Goal: Navigation & Orientation: Find specific page/section

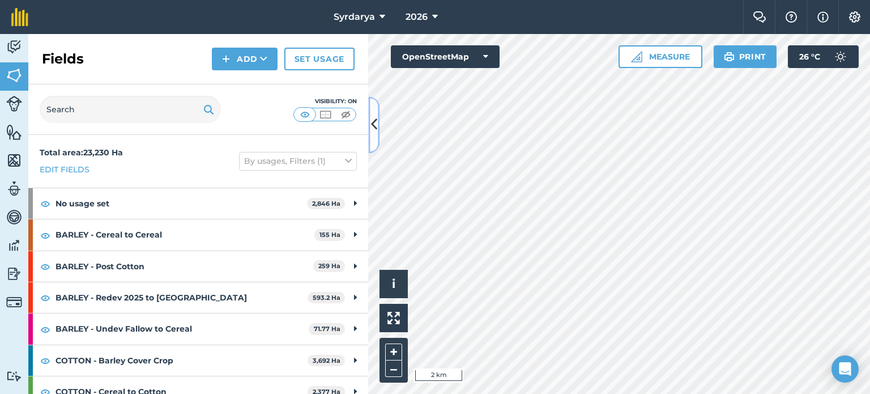
click at [371, 126] on icon at bounding box center [374, 125] width 6 height 20
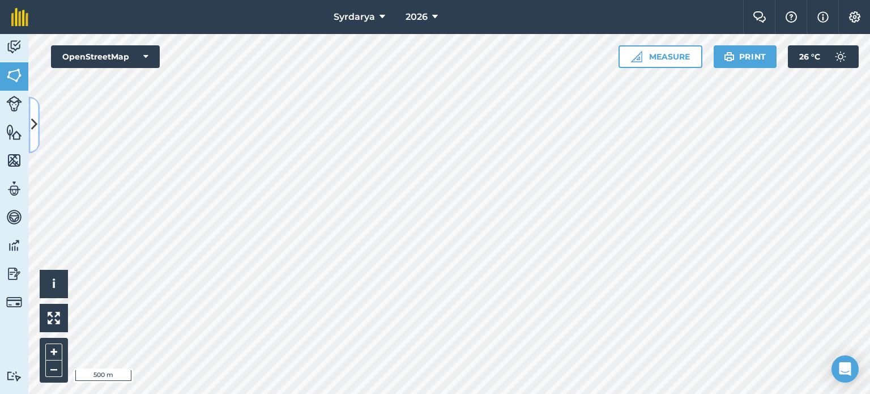
click at [35, 119] on icon at bounding box center [34, 125] width 6 height 20
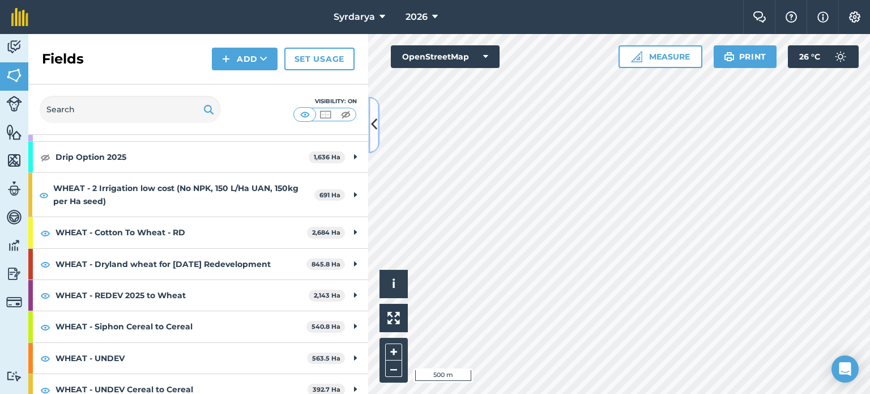
scroll to position [431, 0]
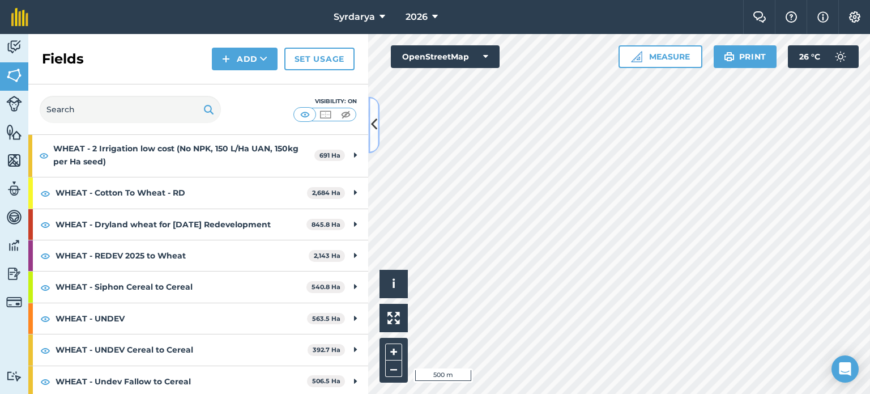
click at [371, 117] on icon at bounding box center [374, 125] width 6 height 20
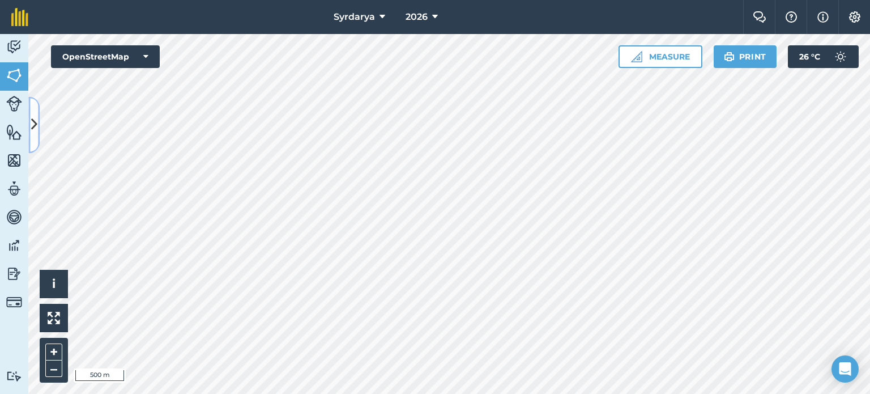
click at [32, 126] on icon at bounding box center [34, 125] width 6 height 20
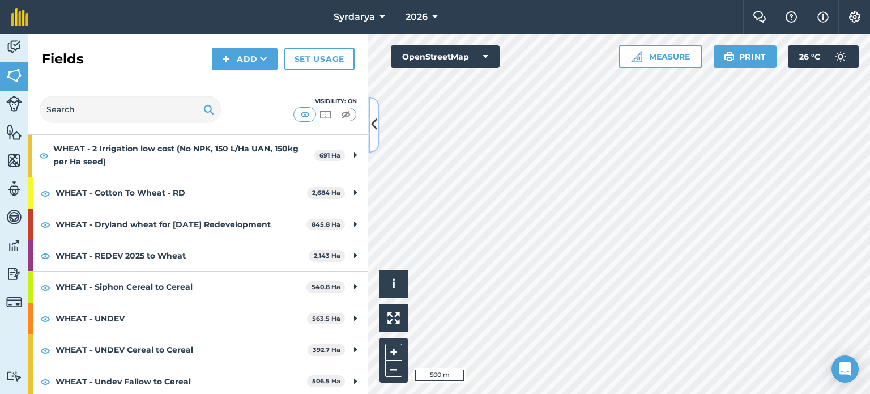
click at [374, 118] on icon at bounding box center [374, 125] width 6 height 20
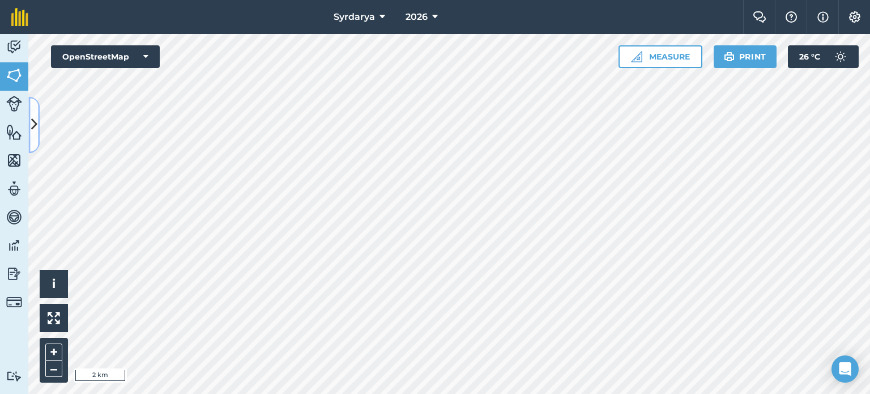
click at [38, 120] on button at bounding box center [33, 124] width 11 height 57
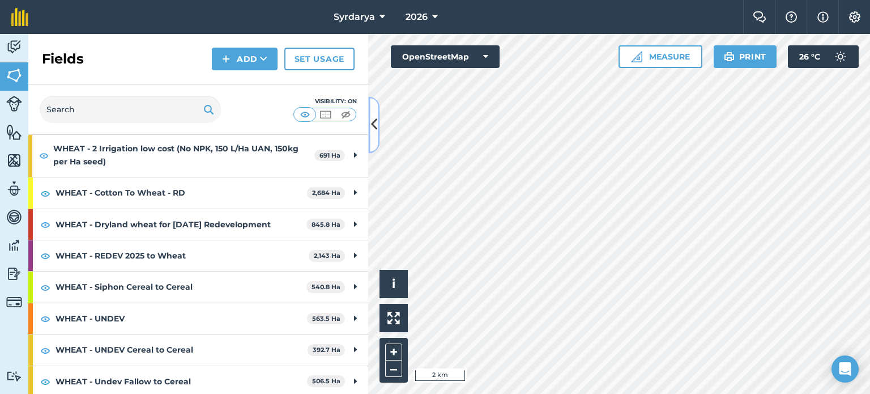
click at [377, 128] on icon at bounding box center [374, 125] width 6 height 20
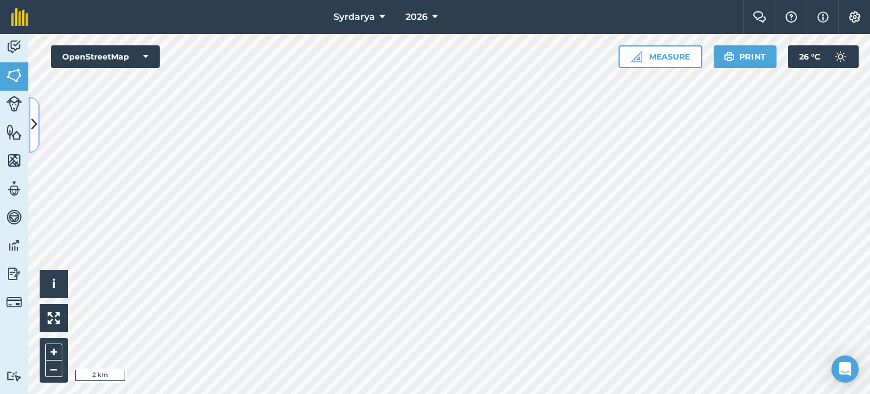
click at [34, 129] on icon at bounding box center [34, 125] width 6 height 20
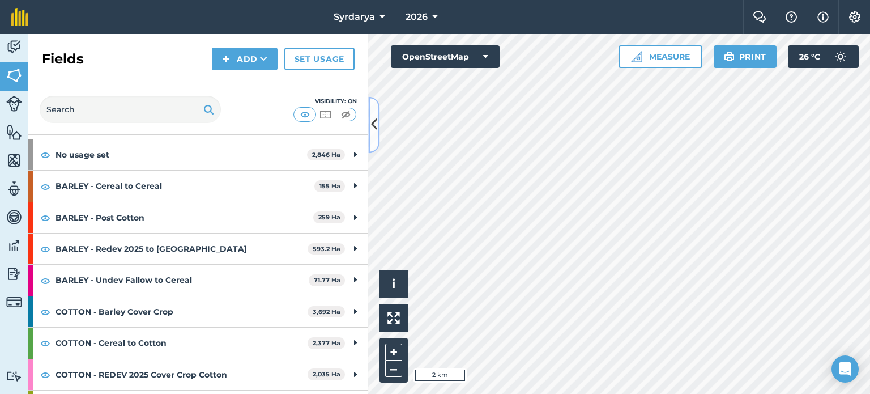
scroll to position [0, 0]
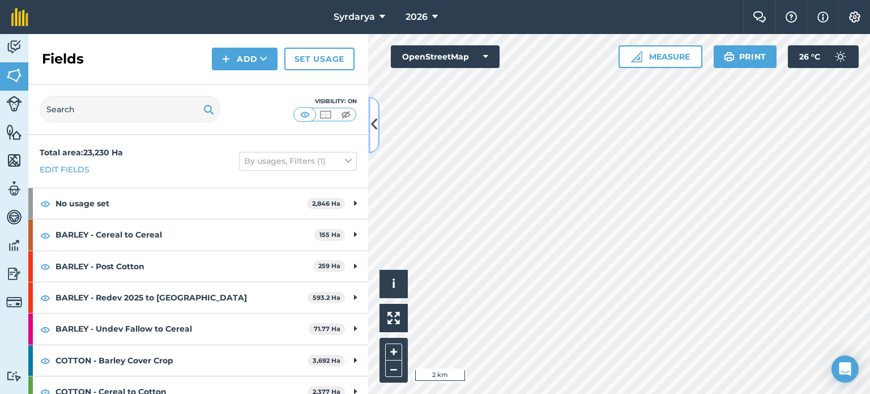
click at [371, 124] on icon at bounding box center [374, 125] width 6 height 20
